Goal: Task Accomplishment & Management: Manage account settings

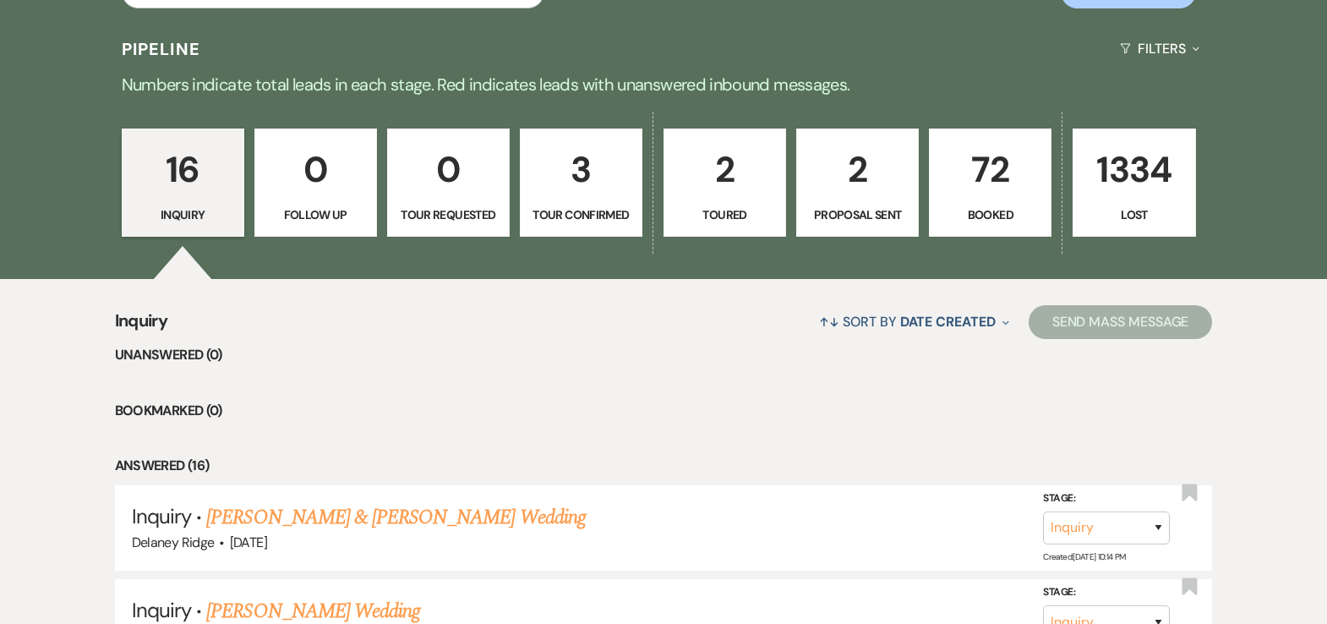
click at [710, 210] on p "Toured" at bounding box center [724, 214] width 101 height 19
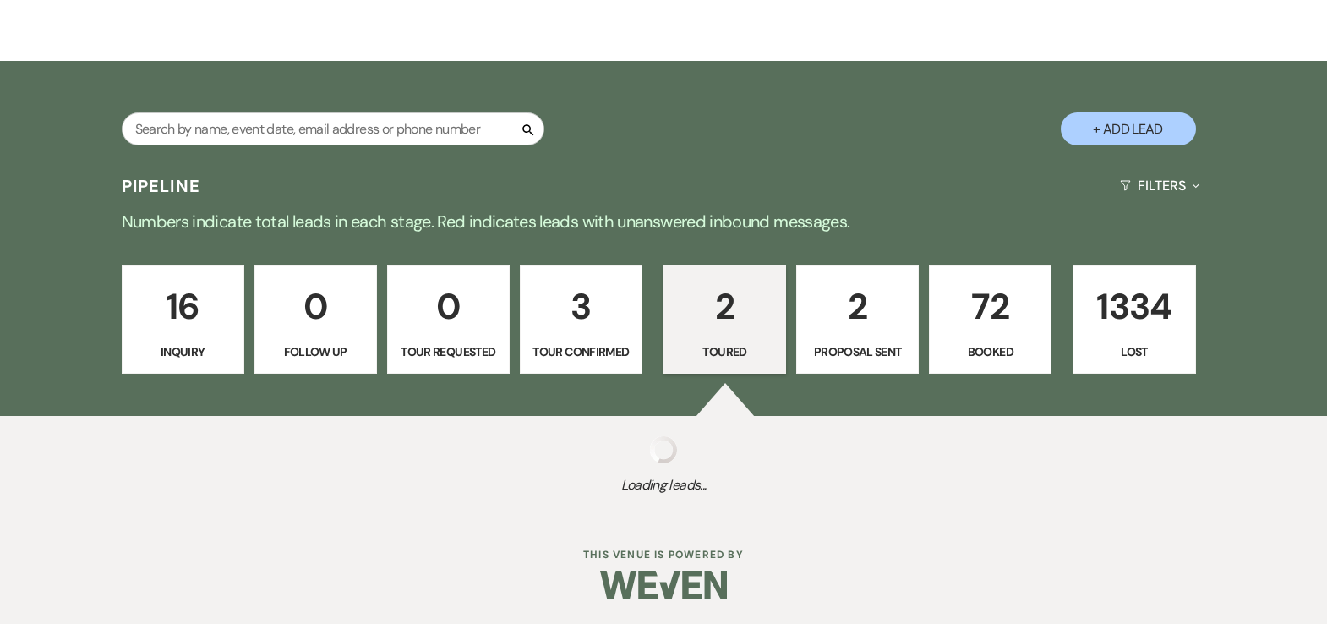
select select "5"
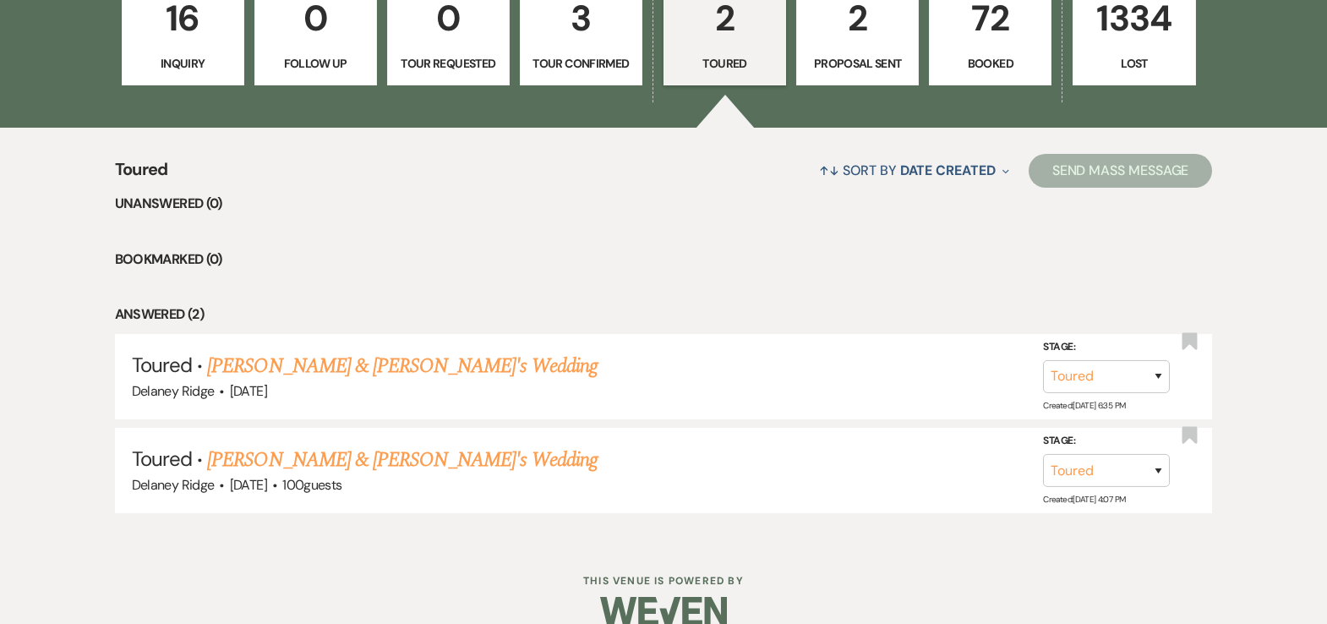
scroll to position [535, 0]
click at [1100, 384] on select "Inquiry Follow Up Tour Requested Tour Confirmed Toured Proposal Sent Booked Lost" at bounding box center [1106, 375] width 127 height 33
select select "8"
click at [1043, 359] on select "Inquiry Follow Up Tour Requested Tour Confirmed Toured Proposal Sent Booked Lost" at bounding box center [1106, 375] width 127 height 33
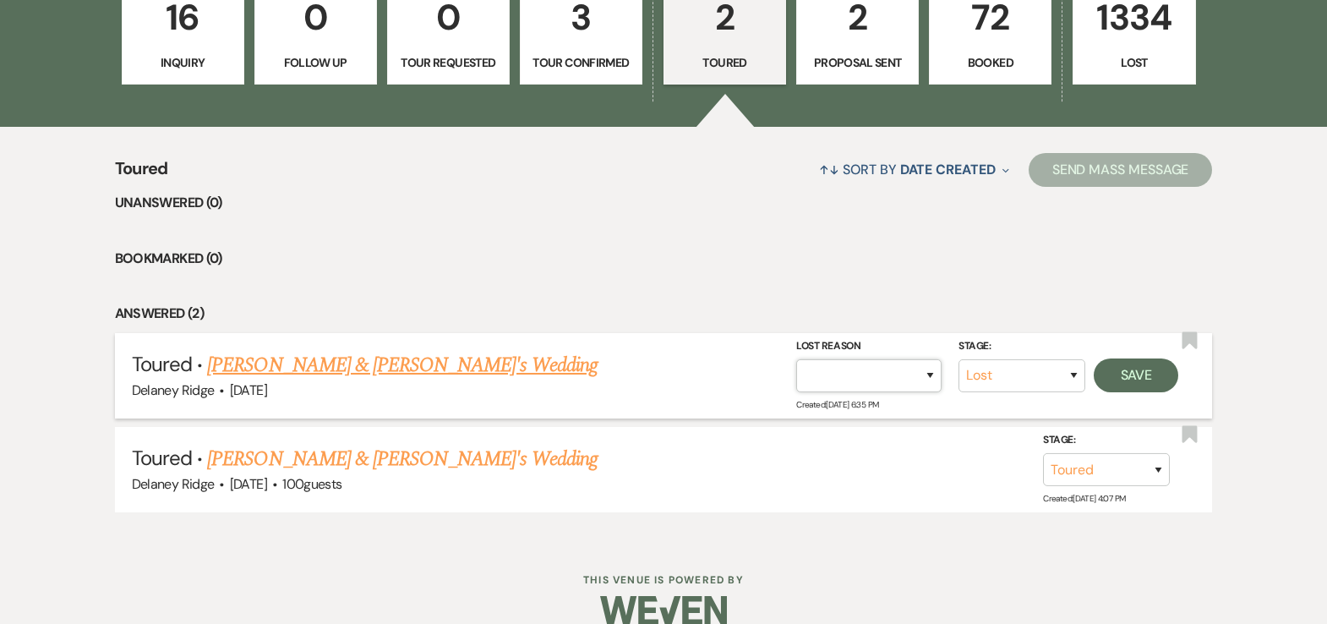
click at [881, 367] on select "Booked Elsewhere Budget Date Unavailable No Response Not a Good Match Capacity …" at bounding box center [868, 375] width 145 height 33
select select "5"
click at [796, 359] on select "Booked Elsewhere Budget Date Unavailable No Response Not a Good Match Capacity …" at bounding box center [868, 375] width 145 height 33
click at [1103, 381] on button "Save" at bounding box center [1135, 375] width 85 height 34
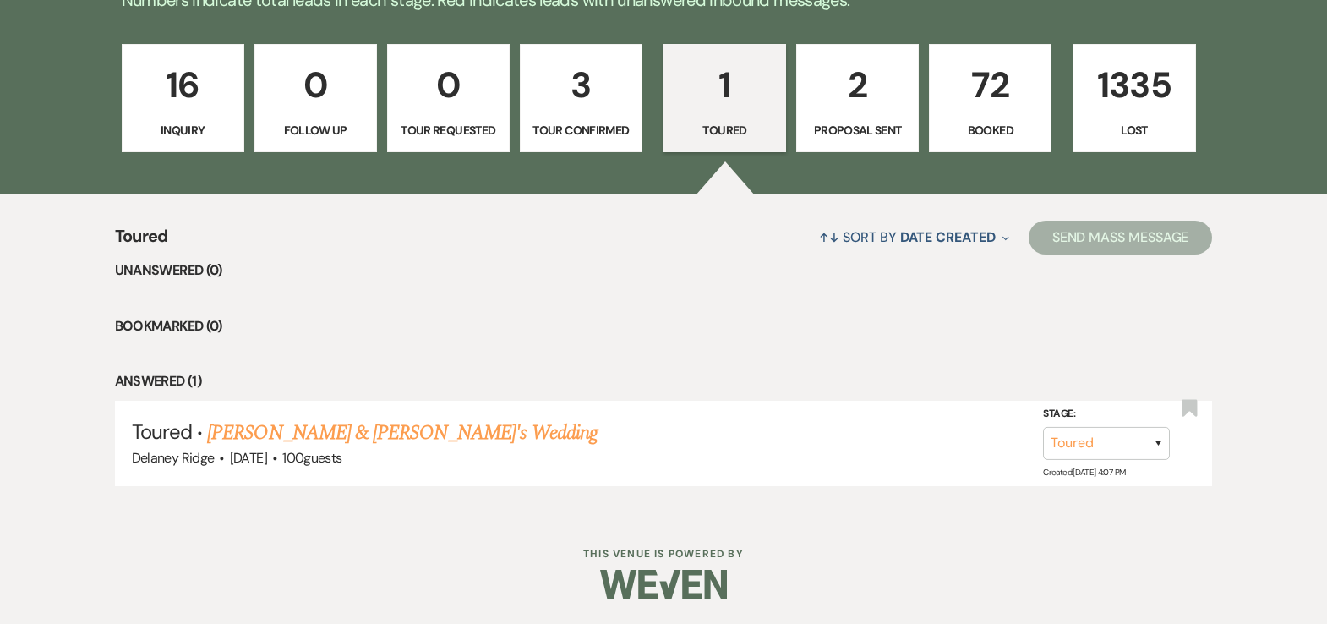
scroll to position [466, 0]
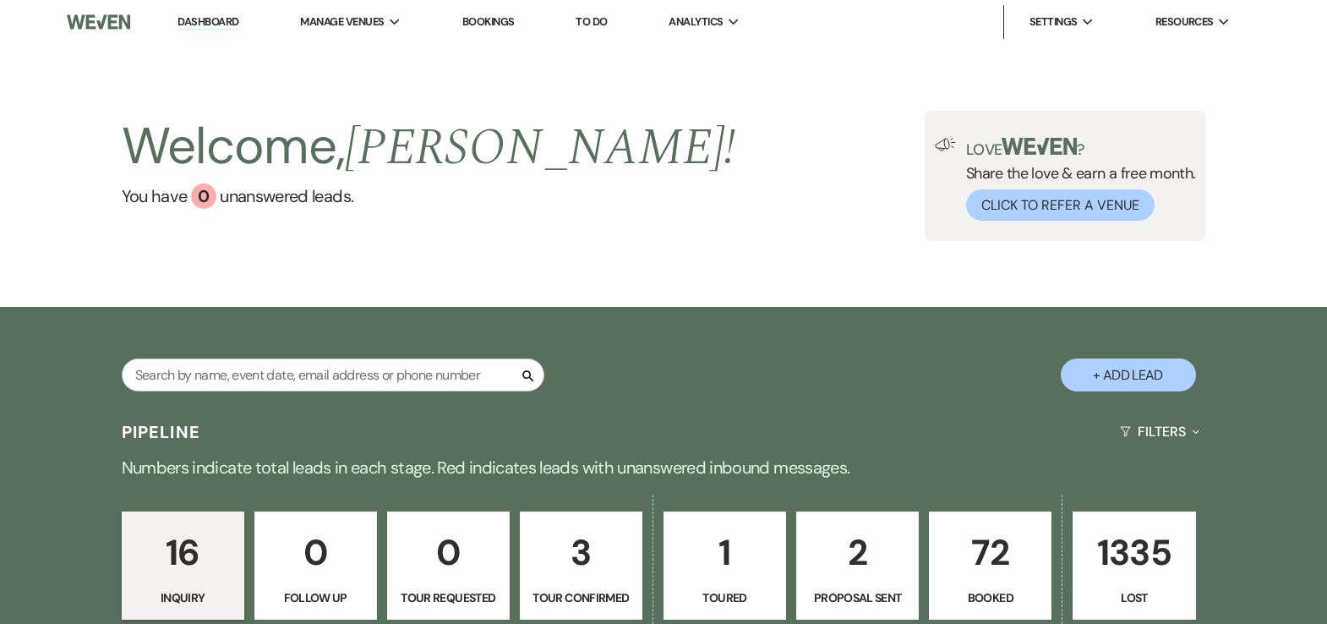
click at [988, 574] on p "72" at bounding box center [990, 552] width 101 height 57
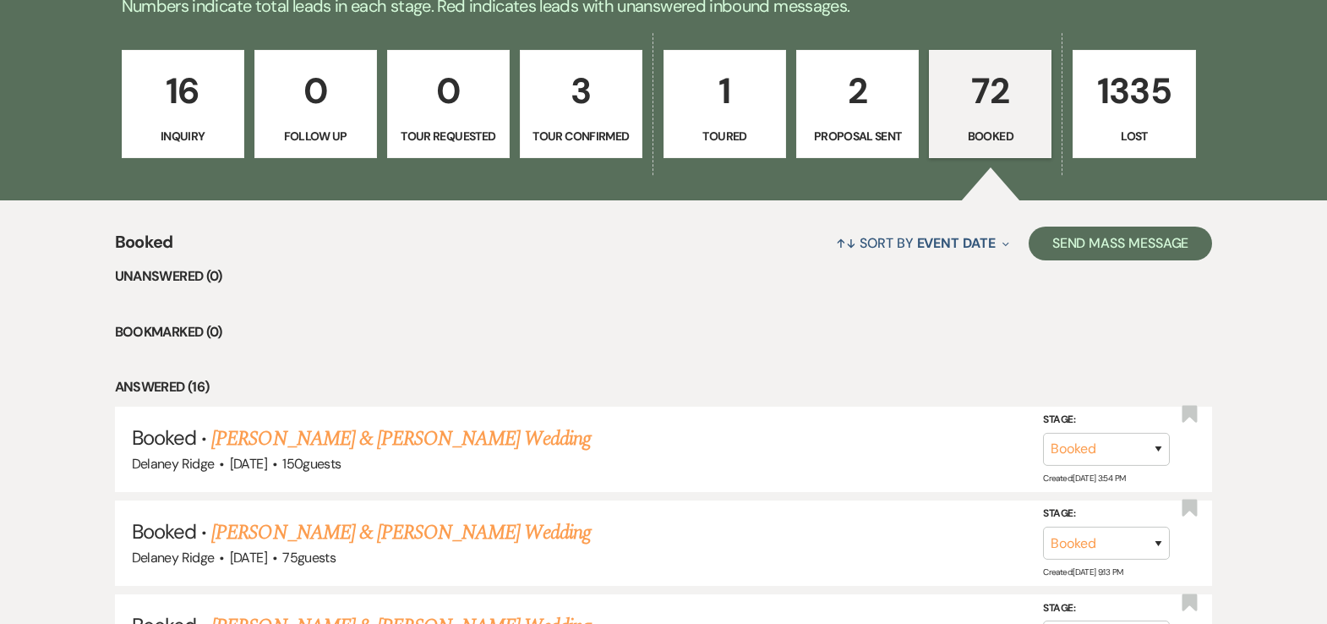
scroll to position [483, 0]
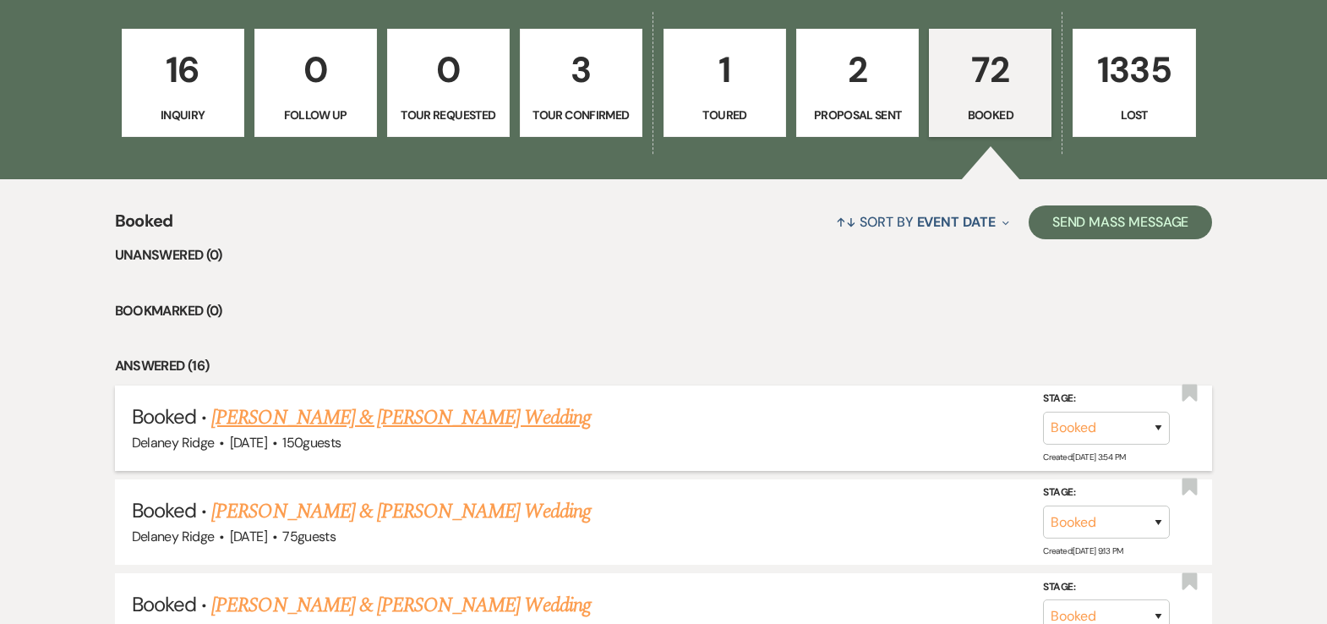
click at [452, 393] on li "Booked · Bailey Hejl & Alexis Whatcott's Wedding Delaney Ridge · Sep 20, 2025 ·…" at bounding box center [664, 427] width 1098 height 85
click at [451, 405] on link "Bailey Hejl & Alexis Whatcott's Wedding" at bounding box center [400, 417] width 379 height 30
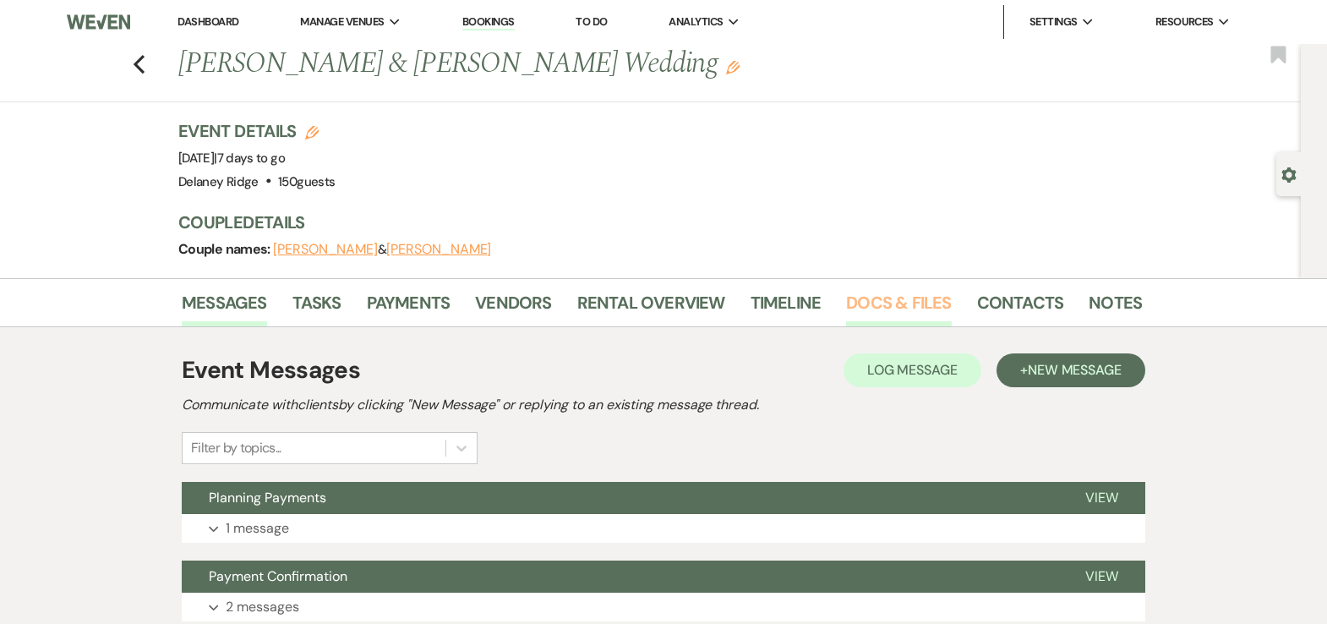
click at [890, 292] on link "Docs & Files" at bounding box center [898, 307] width 105 height 37
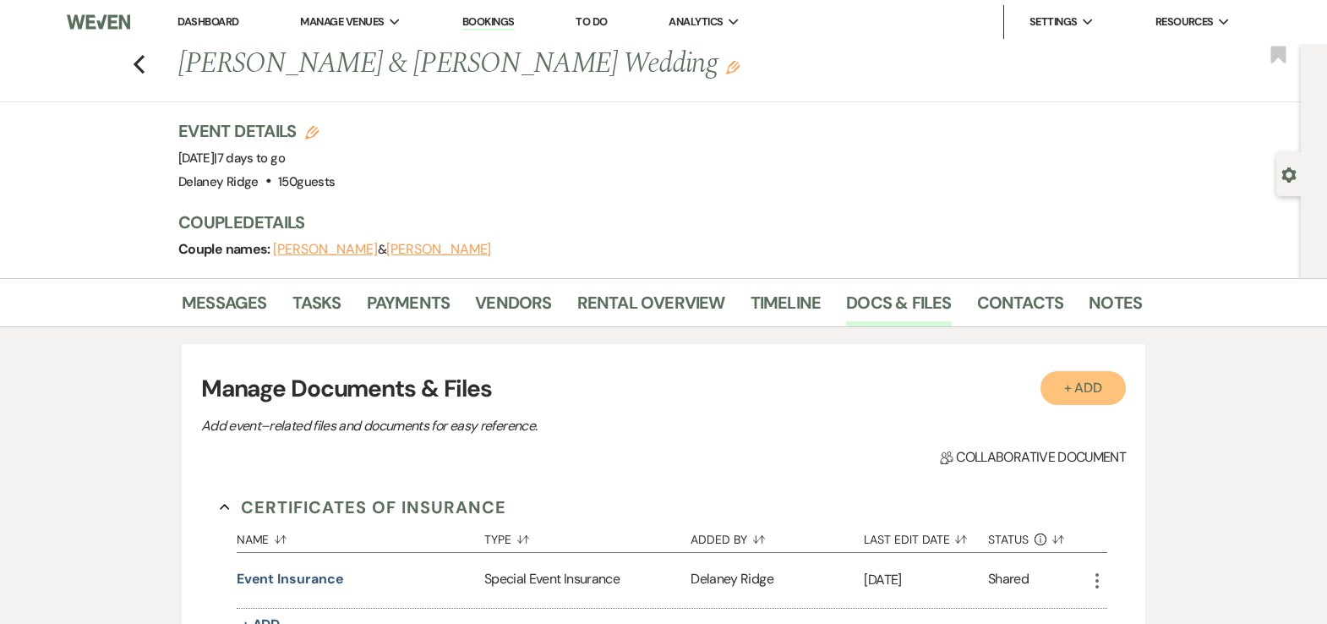
click at [1098, 384] on button "+ Add" at bounding box center [1083, 388] width 86 height 34
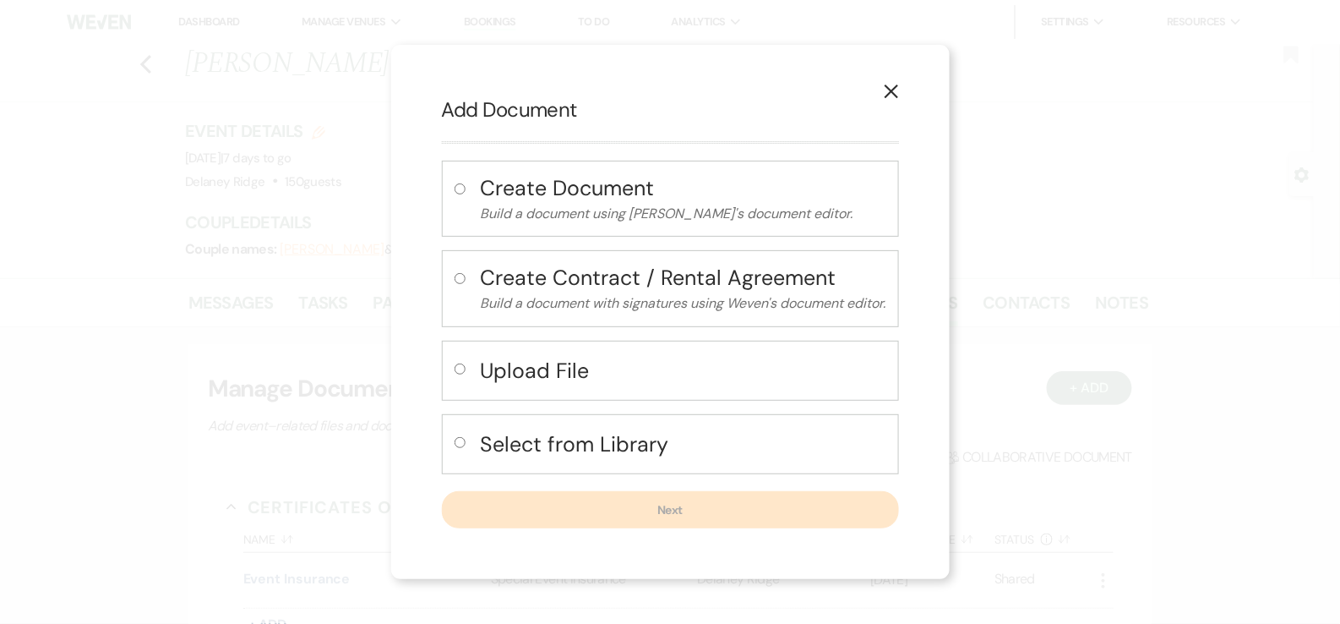
click at [609, 359] on h4 "Upload File" at bounding box center [684, 371] width 406 height 30
radio input "true"
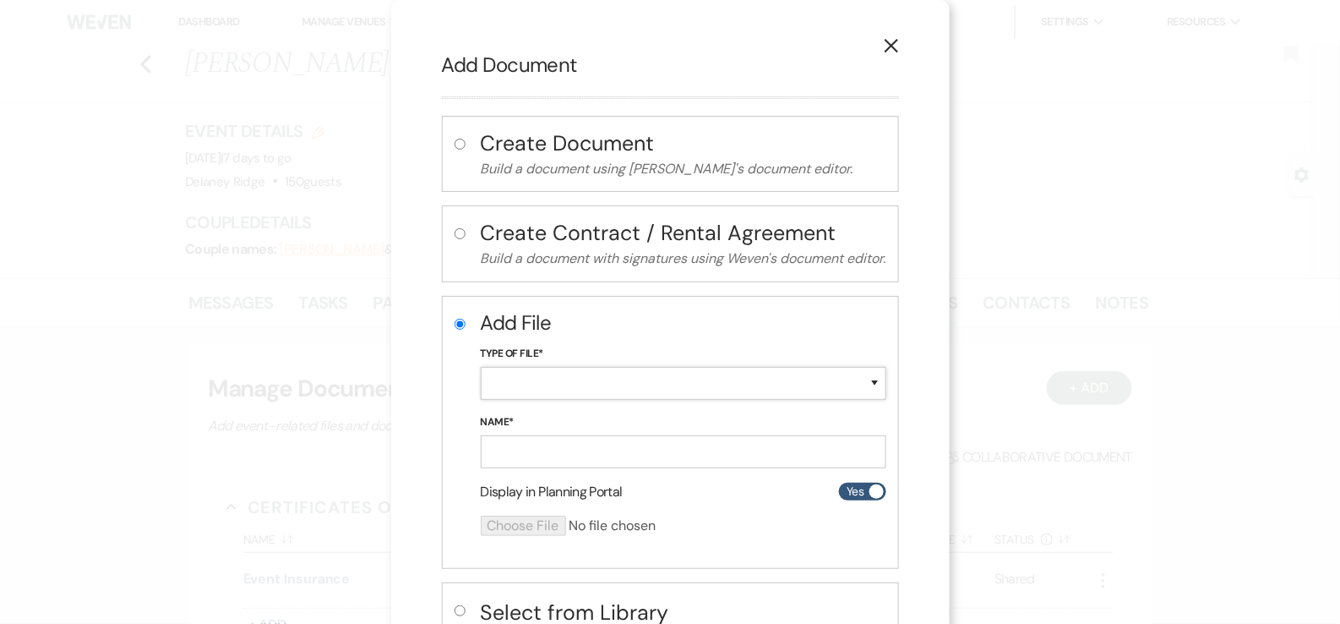
click at [613, 379] on select "Special Event Insurance Vendor Certificate of Insurance Contracts / Rental Agre…" at bounding box center [684, 383] width 406 height 33
click at [481, 367] on select "Special Event Insurance Vendor Certificate of Insurance Contracts / Rental Agre…" at bounding box center [684, 383] width 406 height 33
click at [640, 387] on select "Special Event Insurance Vendor Certificate of Insurance Contracts / Rental Agre…" at bounding box center [684, 383] width 406 height 33
select select "38"
click at [481, 367] on select "Special Event Insurance Vendor Certificate of Insurance Contracts / Rental Agre…" at bounding box center [684, 383] width 406 height 33
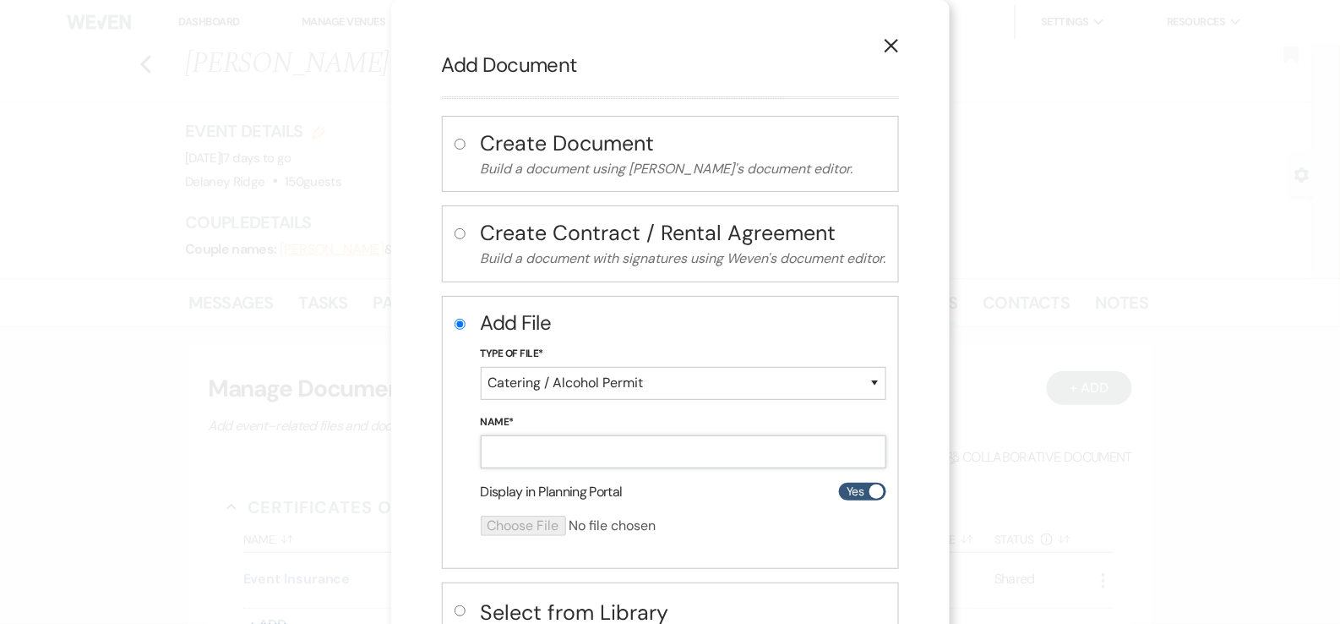
click at [609, 450] on input "Name*" at bounding box center [684, 451] width 406 height 33
type input "A&B Permit"
click at [523, 529] on input "file" at bounding box center [639, 525] width 316 height 20
type input "C:\fakepath\358005.pdf"
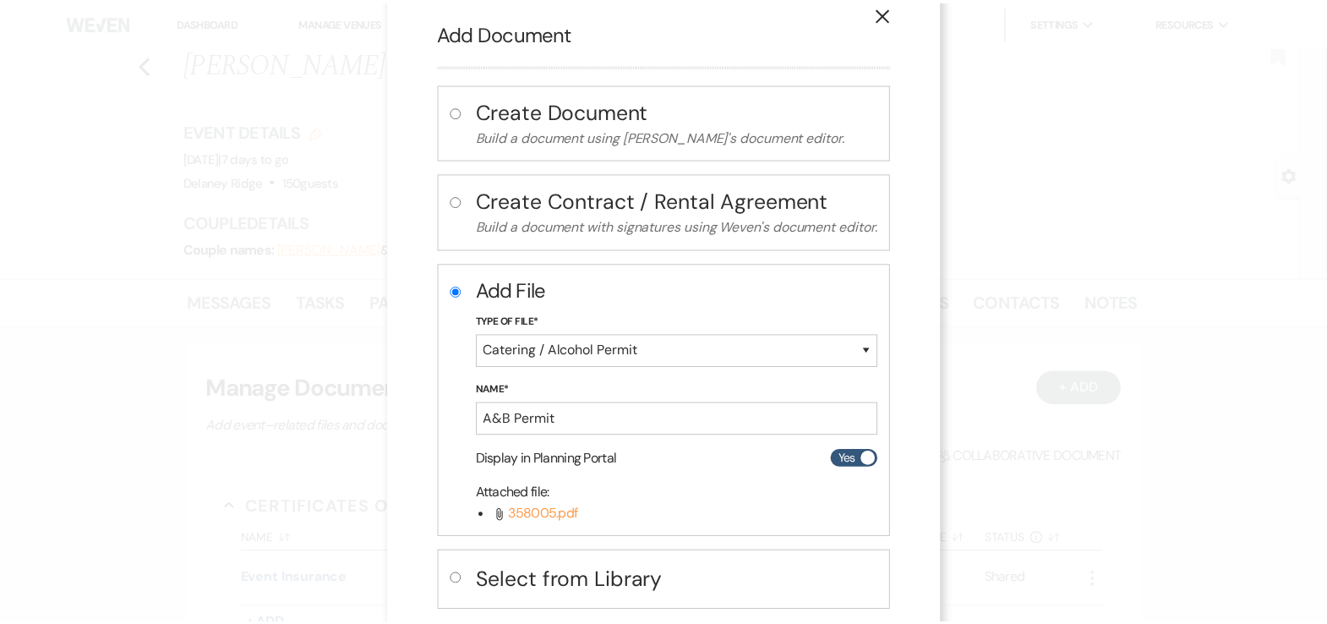
scroll to position [120, 0]
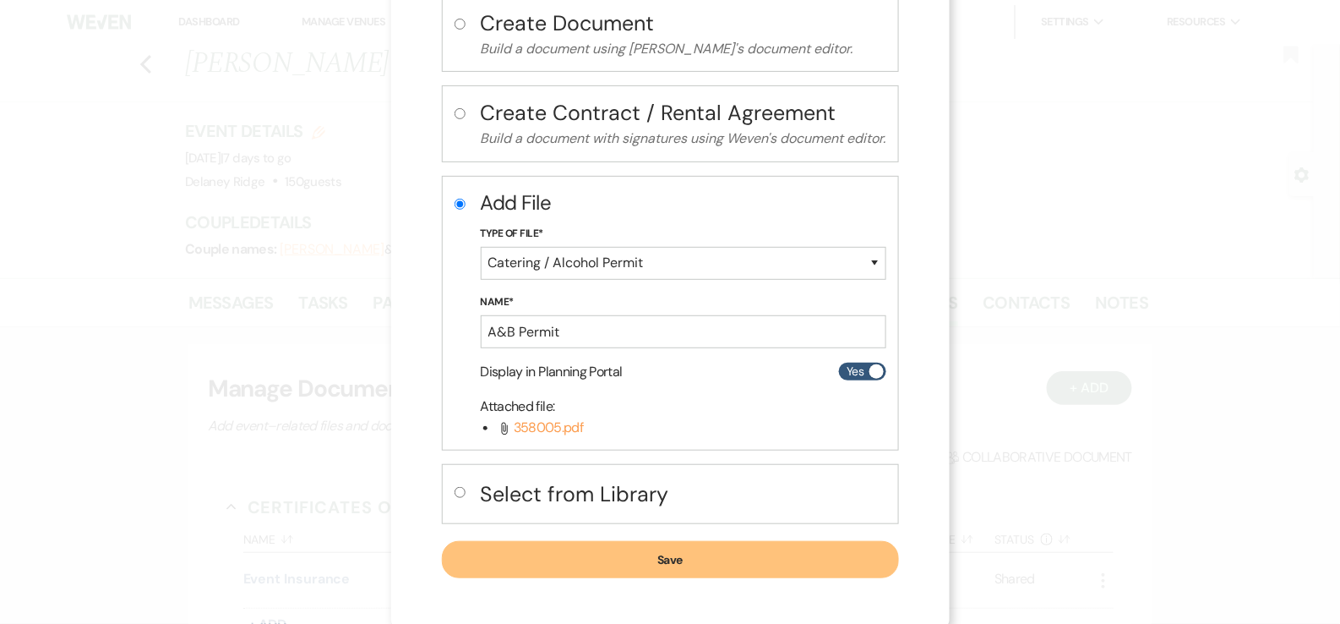
click at [786, 532] on div "Create Document Build a document using Weven's document editor. Create Contract…" at bounding box center [670, 287] width 457 height 582
click at [779, 550] on button "Save" at bounding box center [670, 559] width 457 height 37
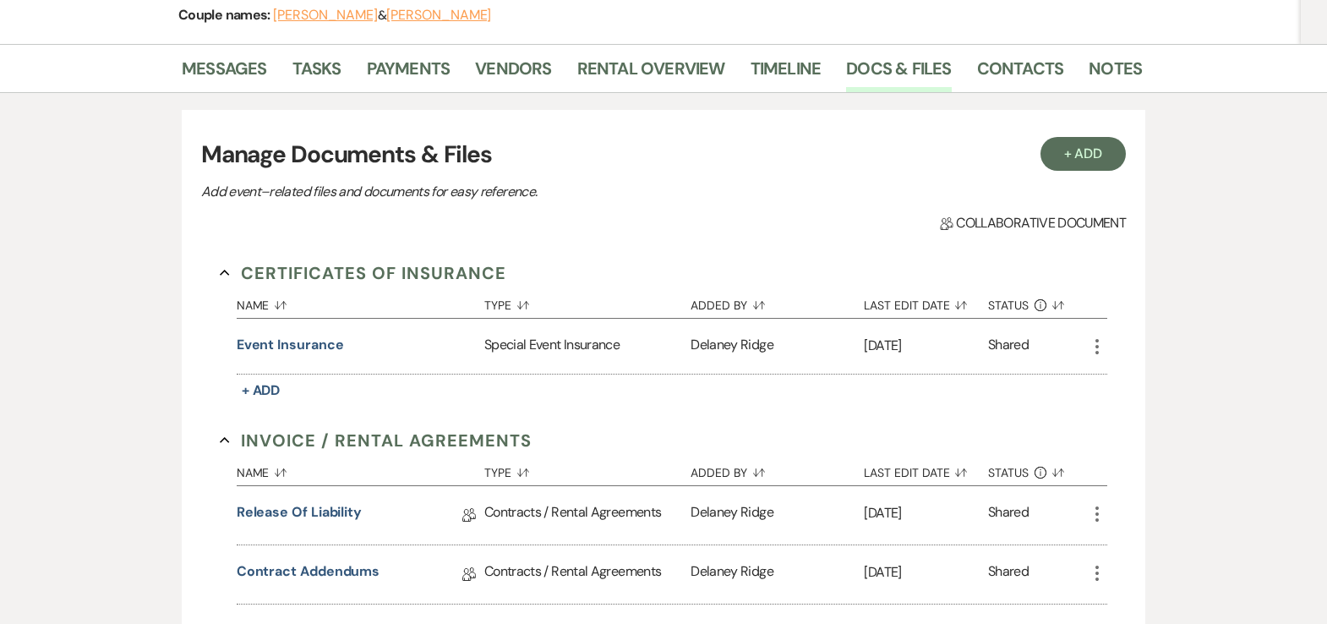
scroll to position [0, 0]
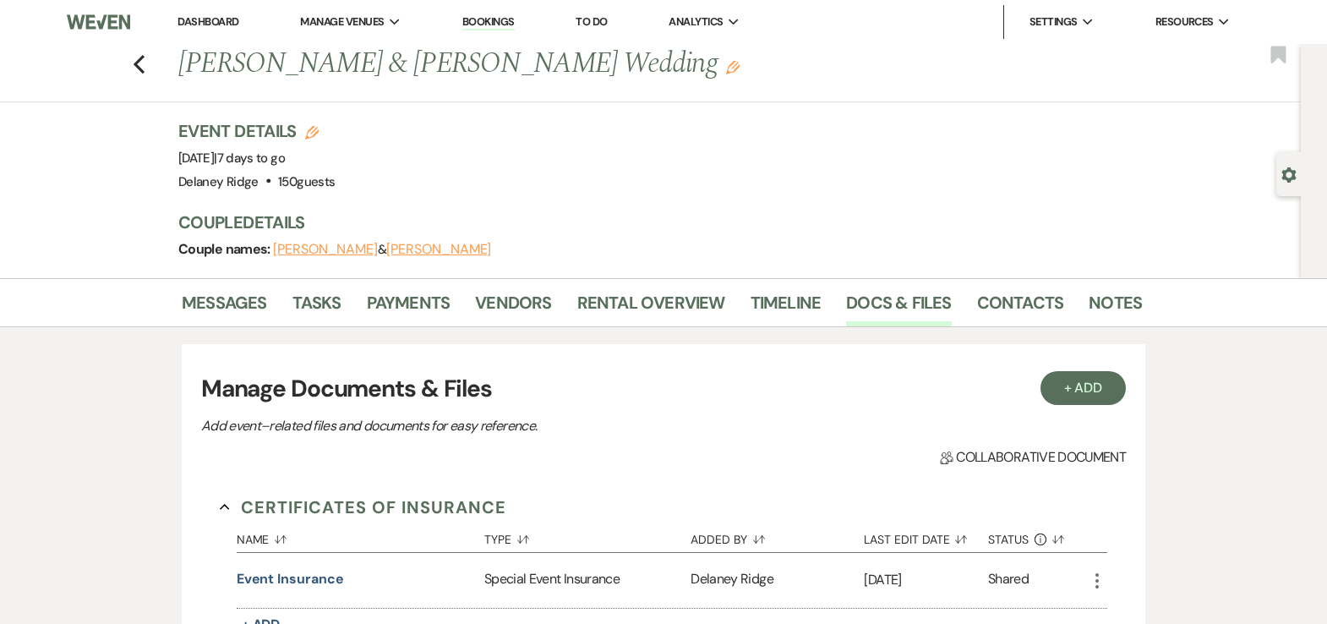
click at [220, 17] on link "Dashboard" at bounding box center [207, 21] width 61 height 14
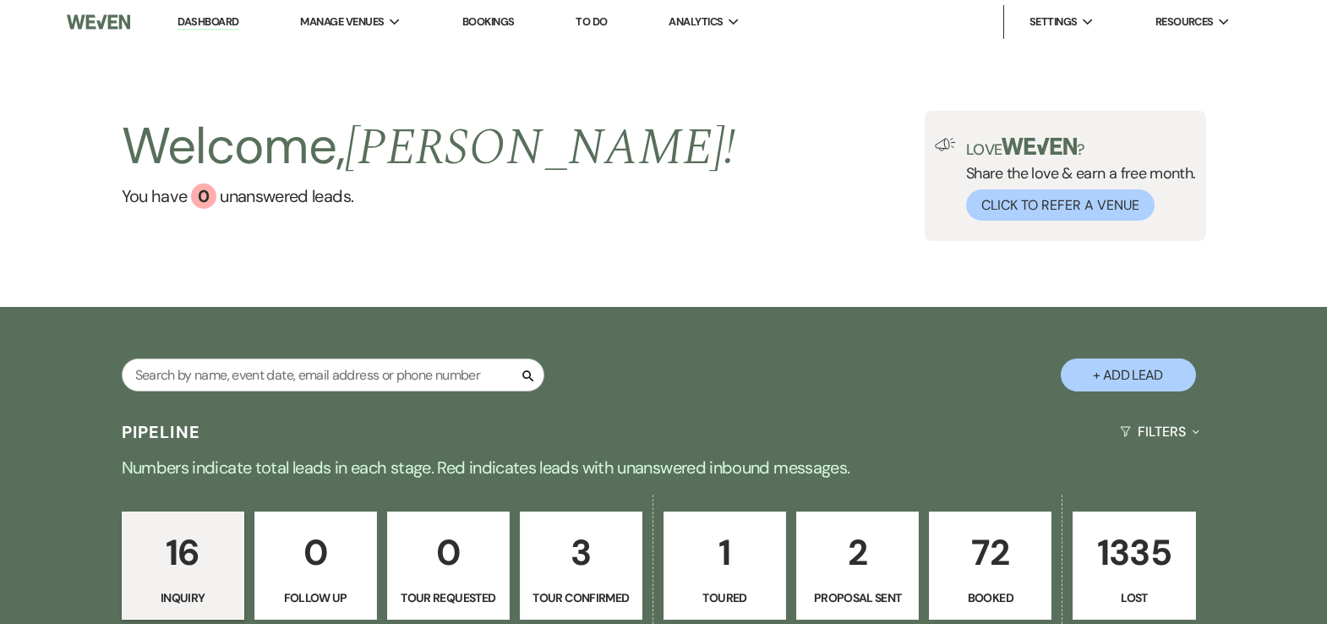
click at [572, 564] on p "3" at bounding box center [581, 552] width 101 height 57
select select "4"
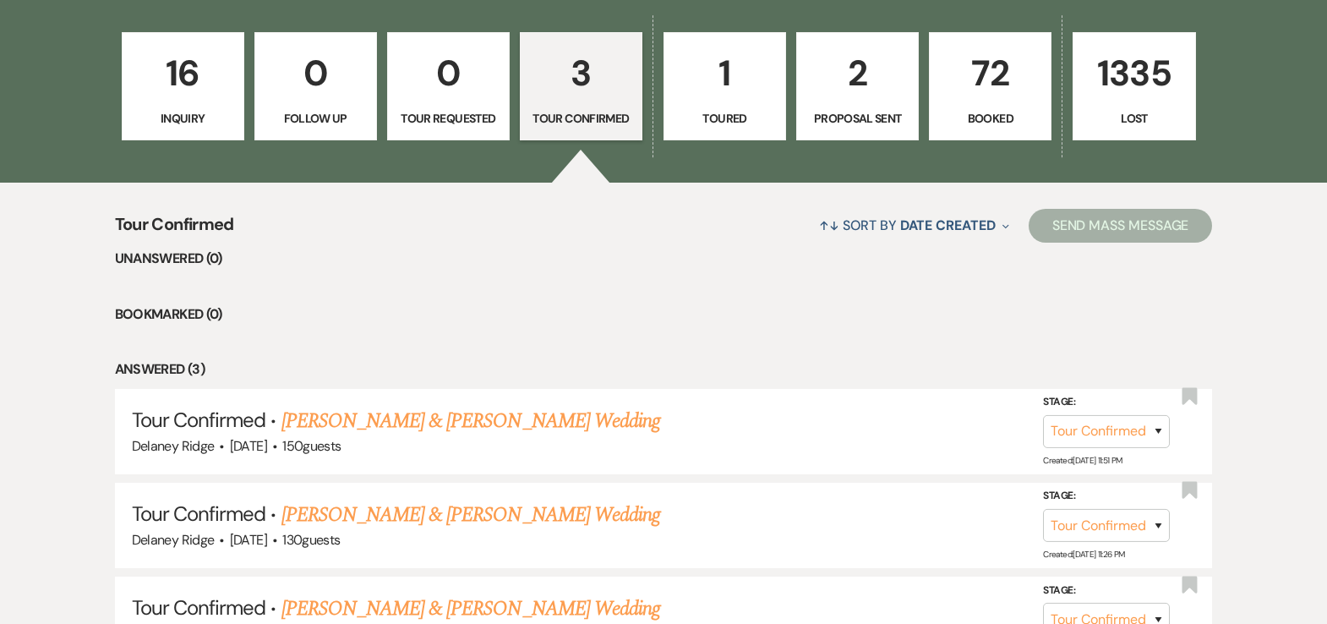
scroll to position [652, 0]
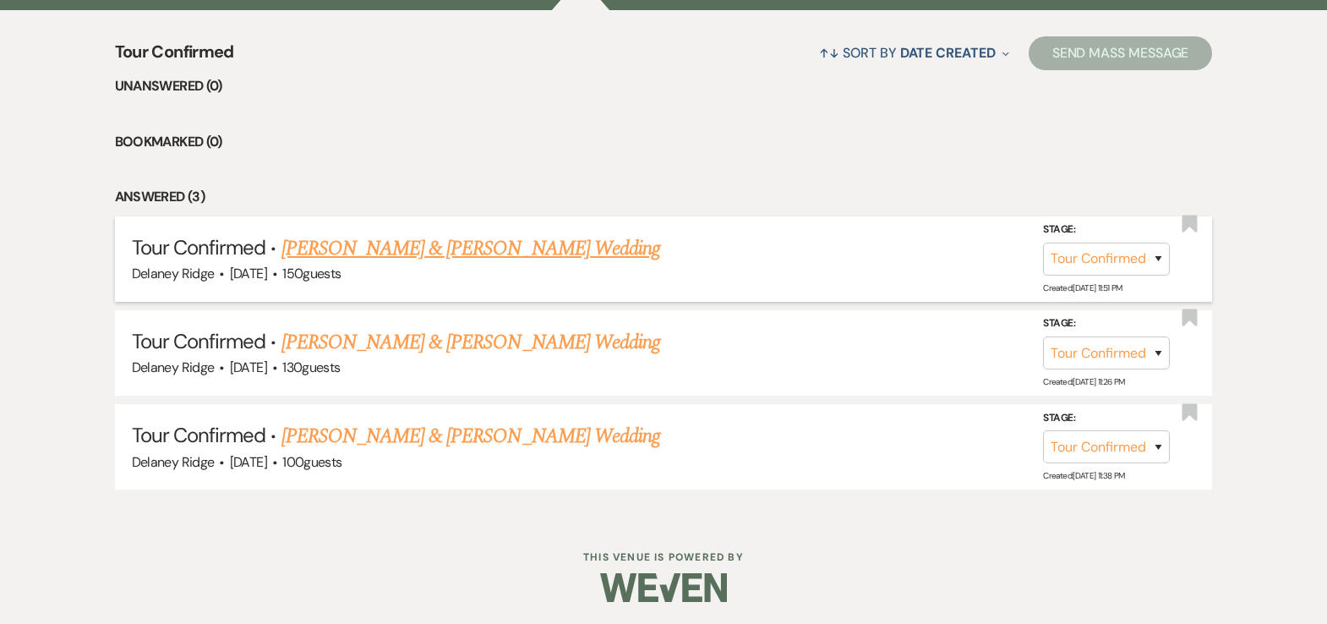
click at [423, 257] on link "Kyle Mancuso & Samantha Biancorosso's Wedding" at bounding box center [470, 248] width 379 height 30
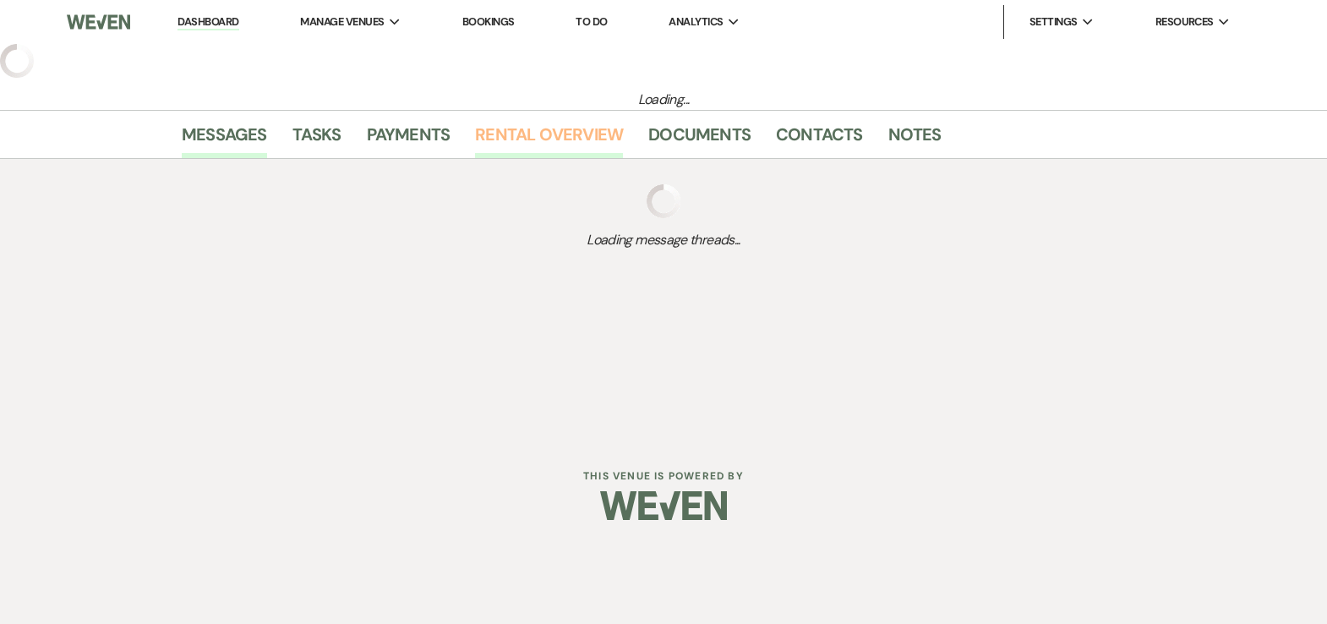
select select "4"
select select "5"
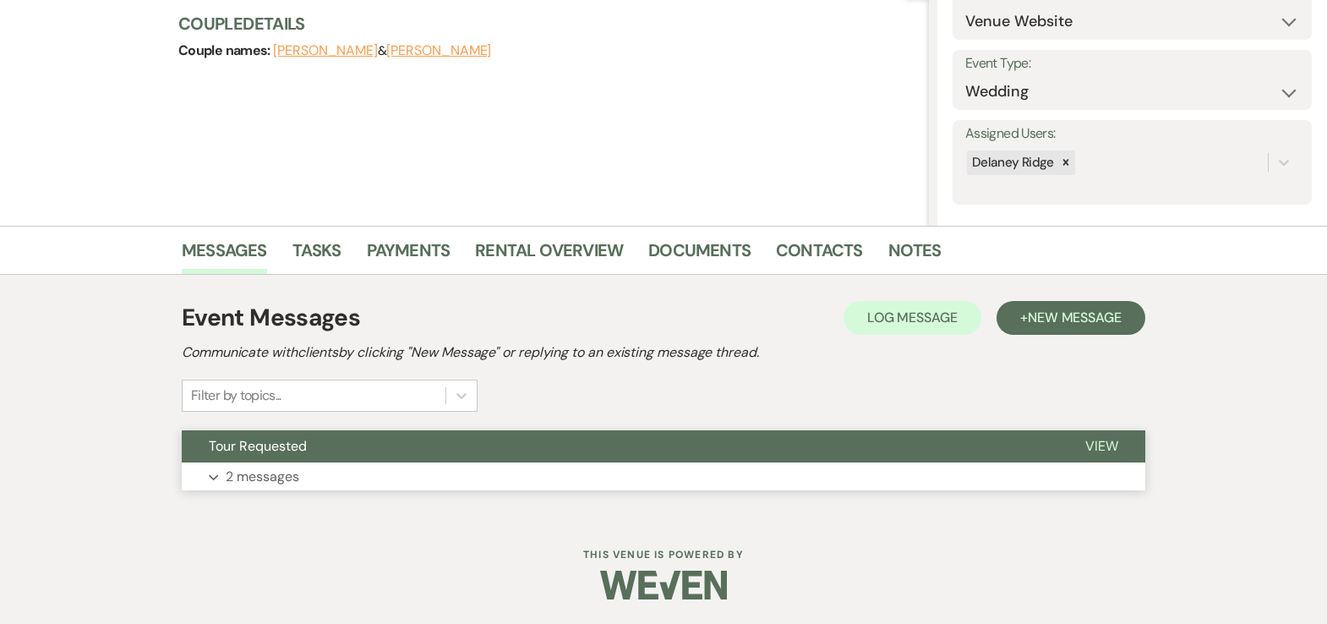
click at [521, 455] on button "Tour Requested" at bounding box center [620, 446] width 876 height 32
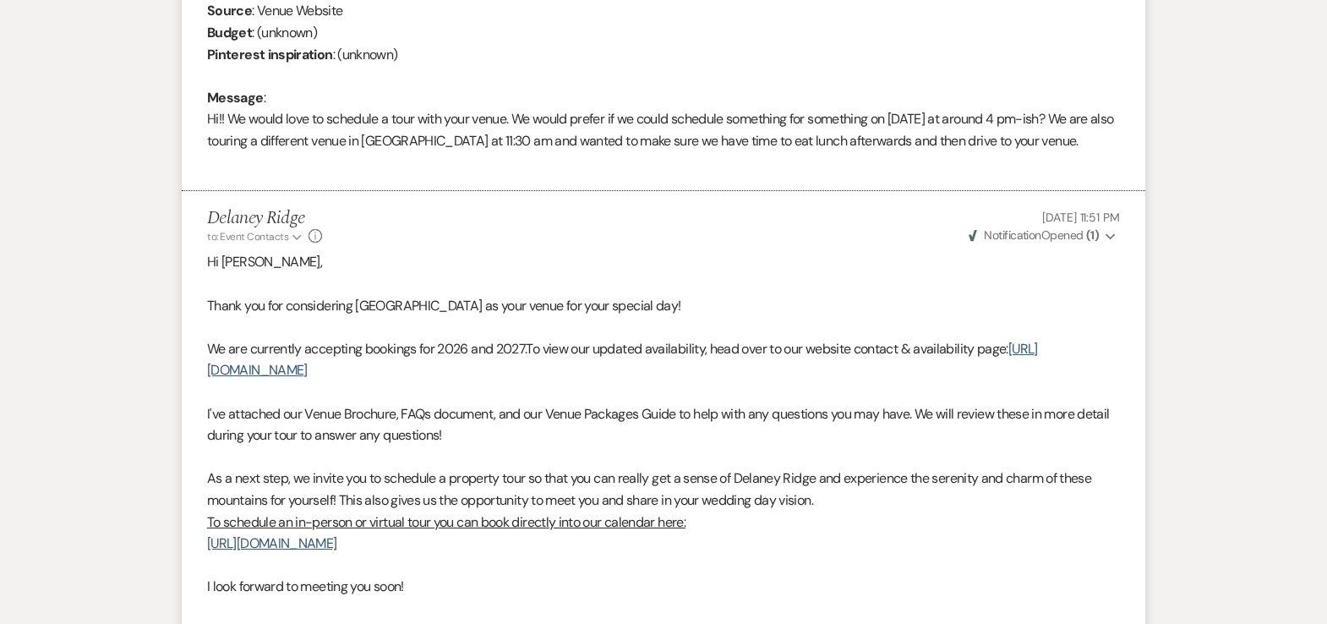
scroll to position [824, 0]
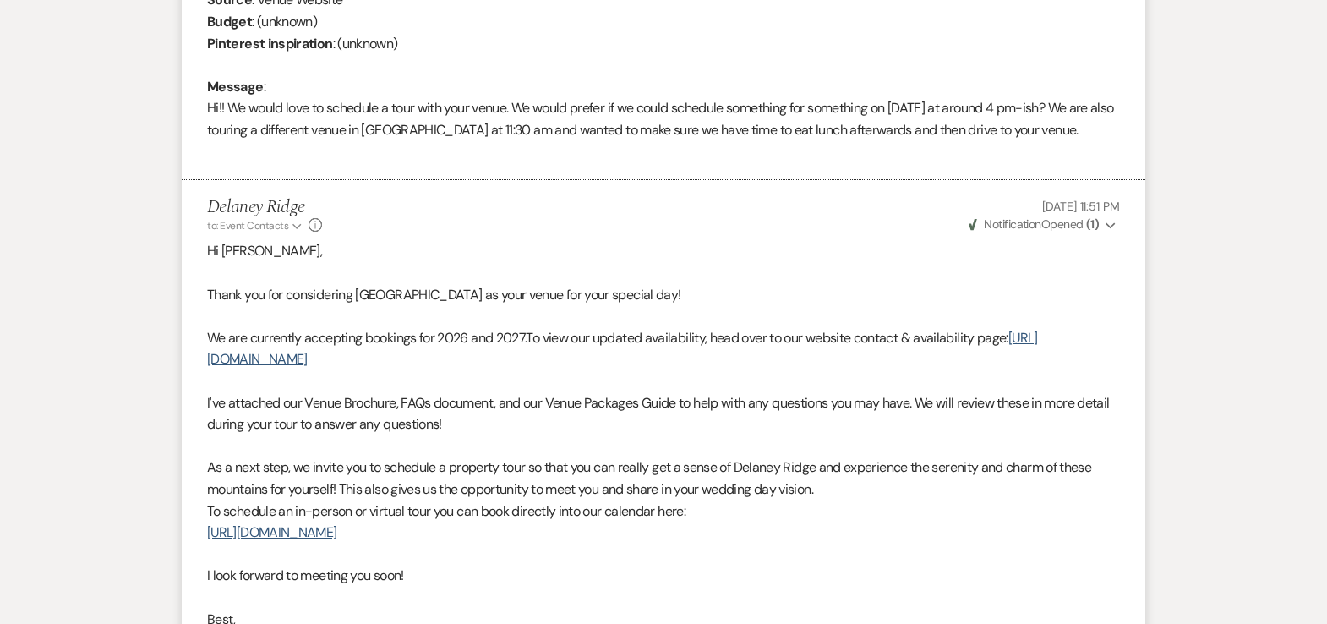
drag, startPoint x: 488, startPoint y: 536, endPoint x: 182, endPoint y: 530, distance: 306.8
click at [182, 530] on li "Delaney Ridge to: Event Contacts Expand Info Sep 01, 2025, 11:51 PM Weven Check…" at bounding box center [663, 458] width 963 height 557
copy link "https://calendly.com/delaneyridge/property-tour"
